Goal: Task Accomplishment & Management: Manage account settings

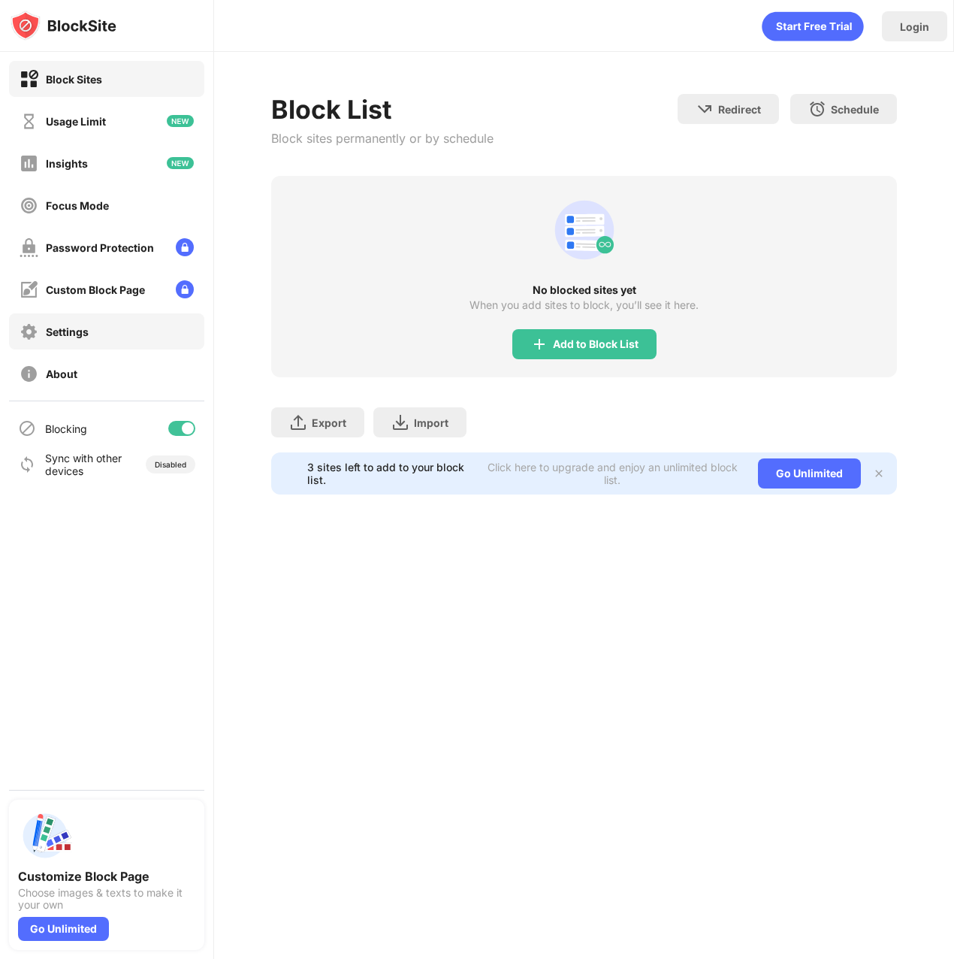
click at [102, 334] on div "Settings" at bounding box center [106, 331] width 195 height 36
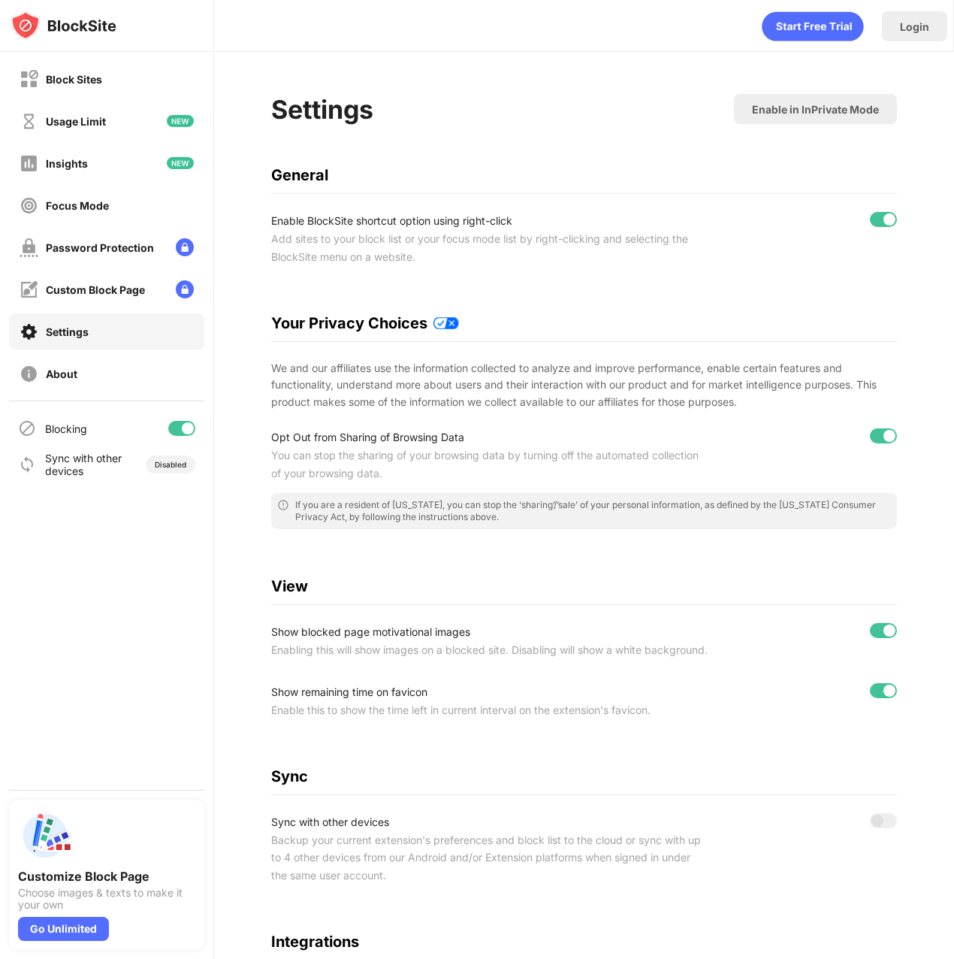
click at [95, 430] on div "Blocking" at bounding box center [106, 428] width 195 height 36
click at [66, 432] on div "Blocking" at bounding box center [66, 428] width 42 height 13
click at [27, 424] on img at bounding box center [27, 428] width 18 height 18
click at [86, 193] on div "Focus Mode" at bounding box center [106, 205] width 195 height 36
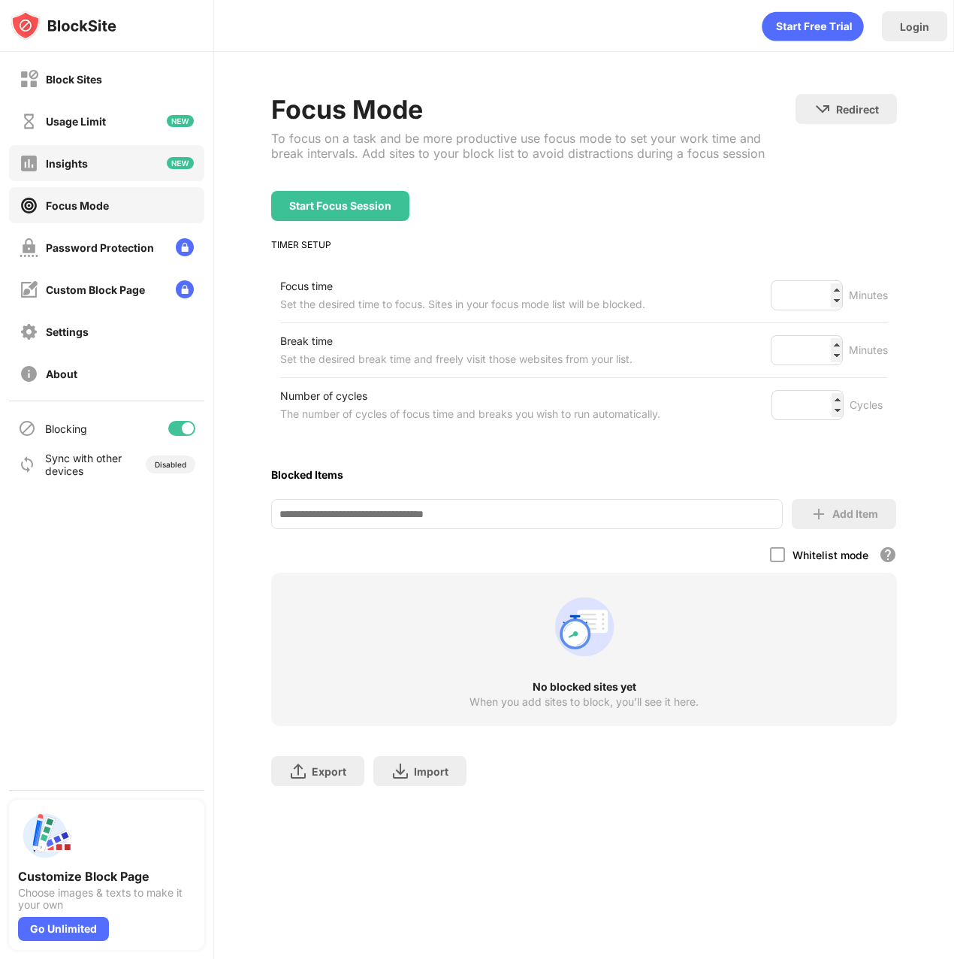
click at [86, 162] on div "Insights" at bounding box center [67, 163] width 42 height 13
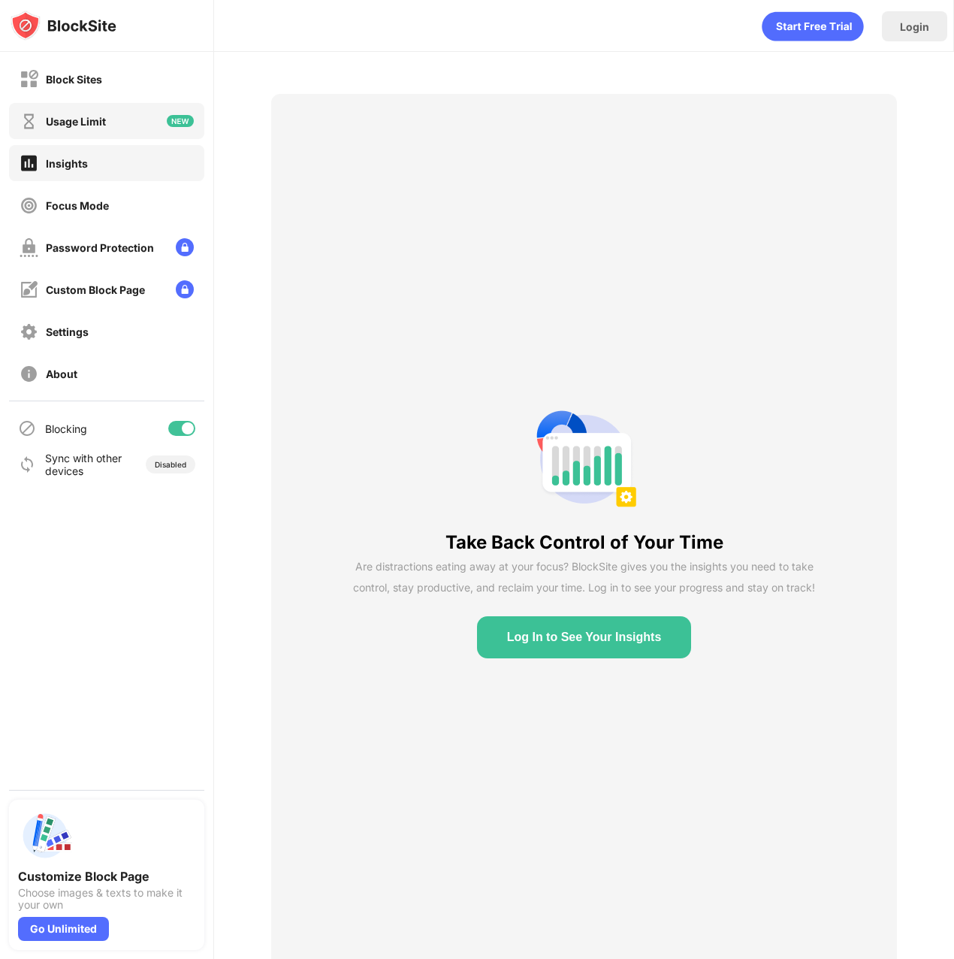
click at [77, 129] on div "Usage Limit" at bounding box center [63, 121] width 86 height 19
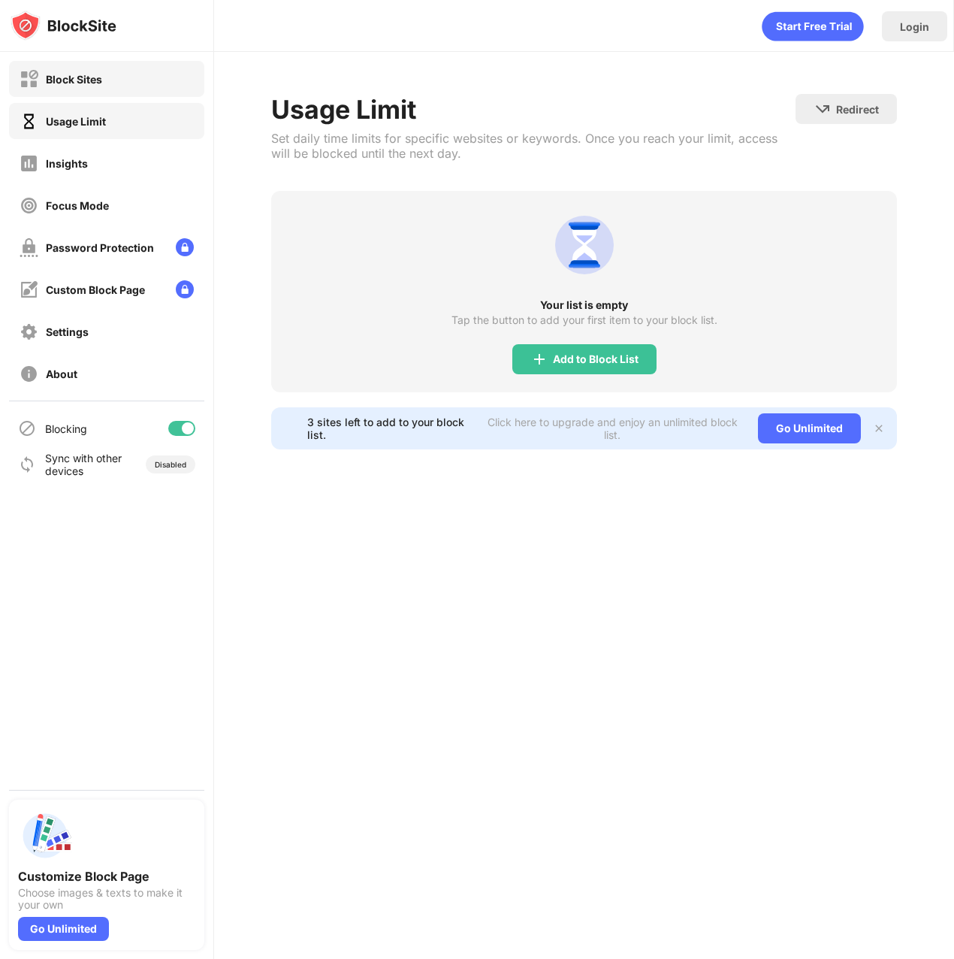
click at [80, 81] on div "Block Sites" at bounding box center [74, 79] width 56 height 13
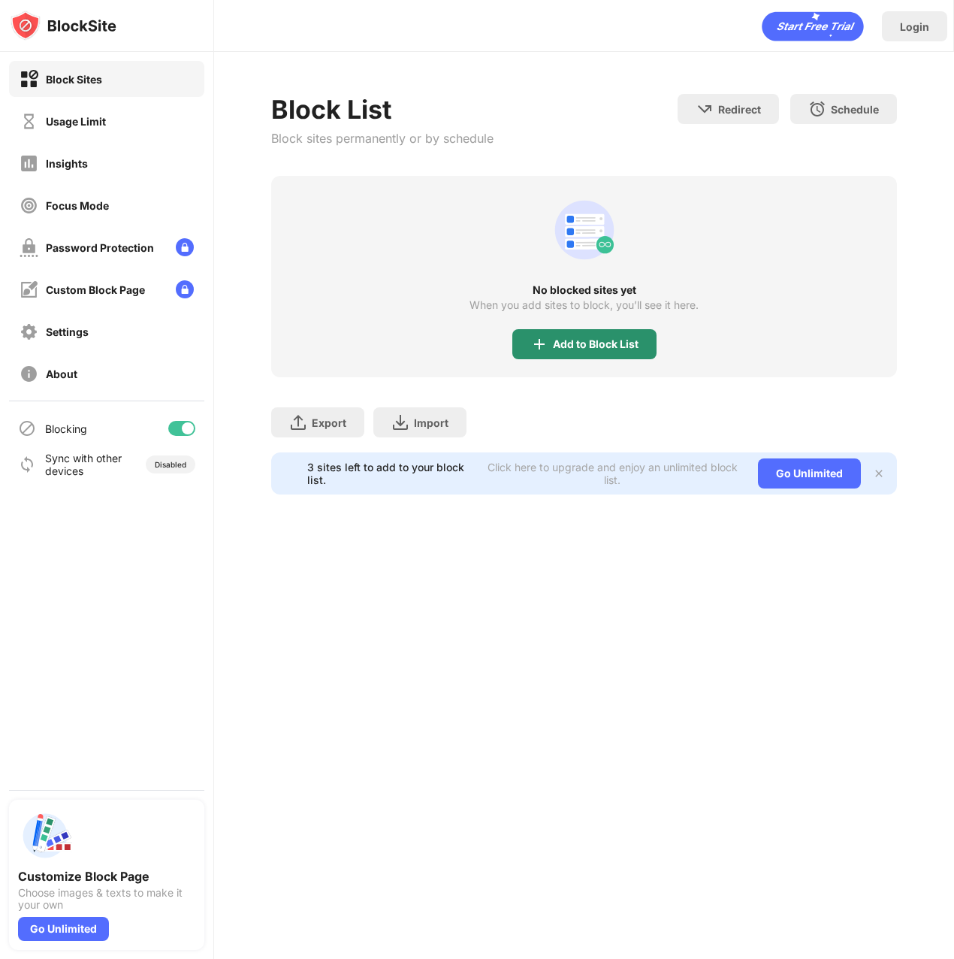
click at [610, 339] on div "Add to Block List" at bounding box center [596, 344] width 86 height 12
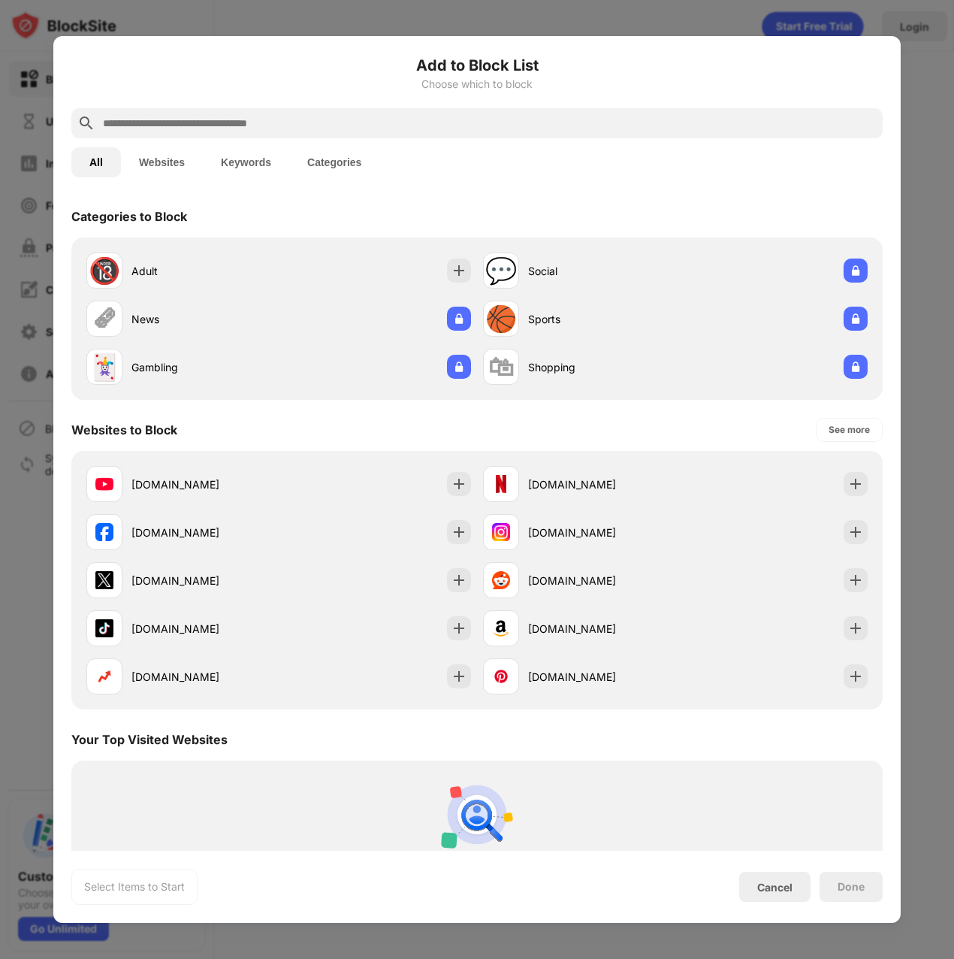
click at [201, 128] on input "text" at bounding box center [489, 123] width 776 height 18
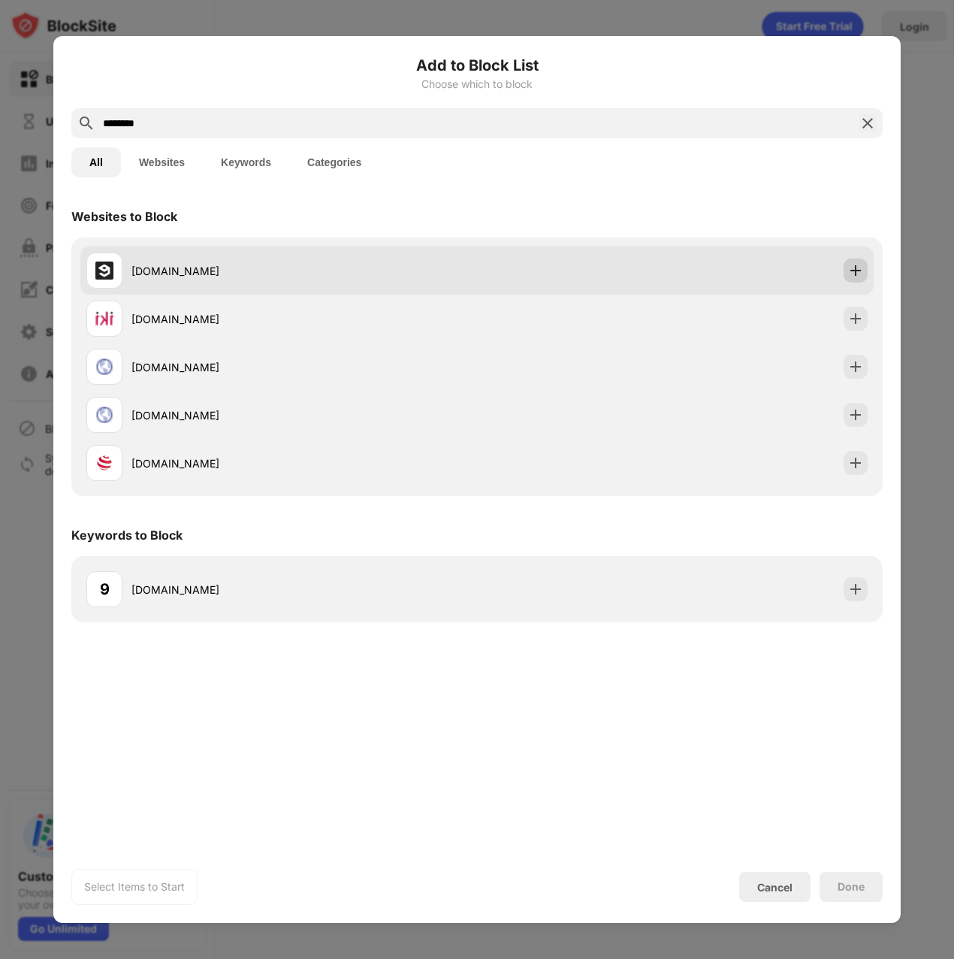
type input "********"
click at [845, 276] on div at bounding box center [856, 271] width 24 height 24
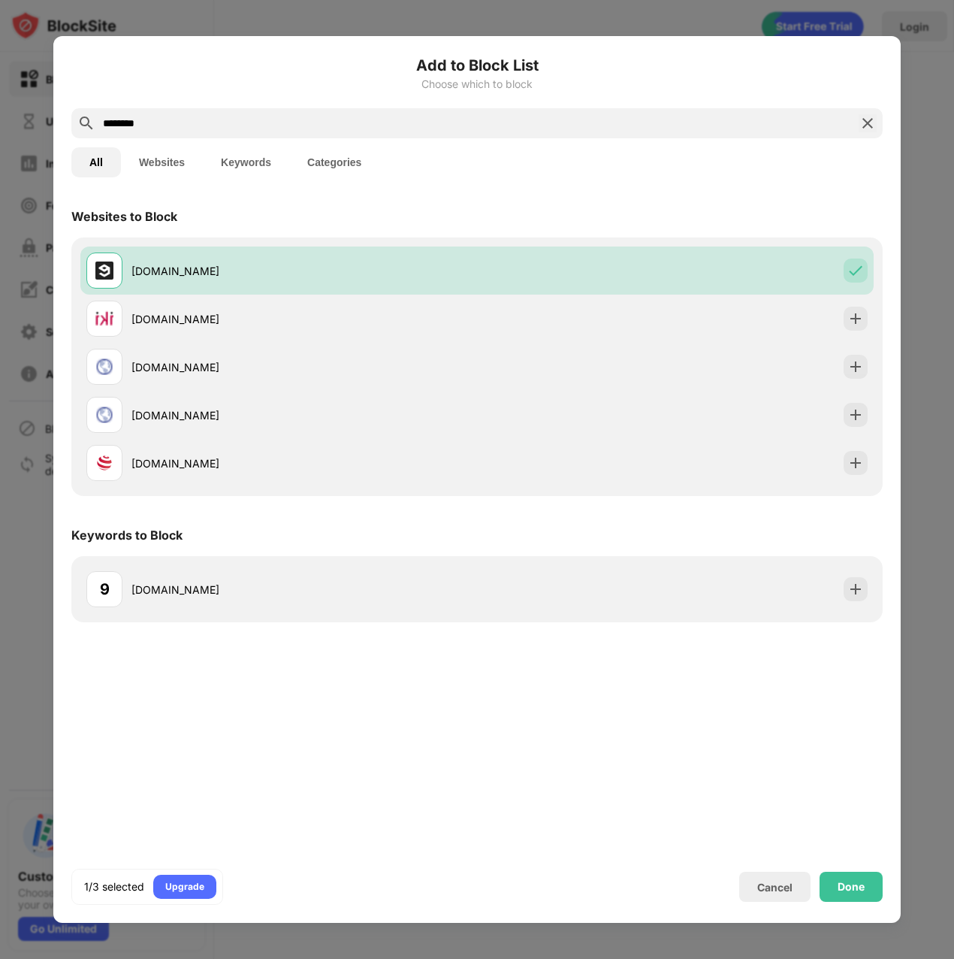
click at [494, 207] on div "Websites to Block" at bounding box center [477, 216] width 812 height 42
click at [856, 882] on div "Done" at bounding box center [851, 887] width 27 height 12
